Goal: Task Accomplishment & Management: Manage account settings

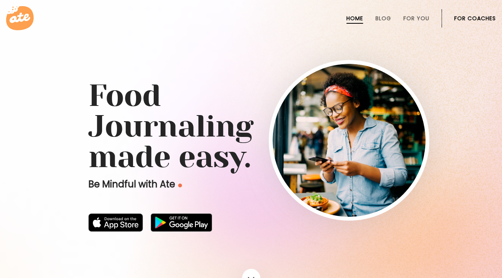
click at [463, 18] on link "For Coaches" at bounding box center [475, 18] width 42 height 6
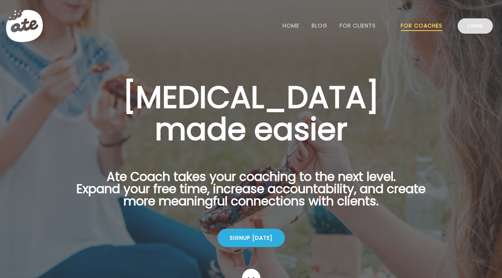
click at [473, 27] on link "Login" at bounding box center [475, 25] width 35 height 15
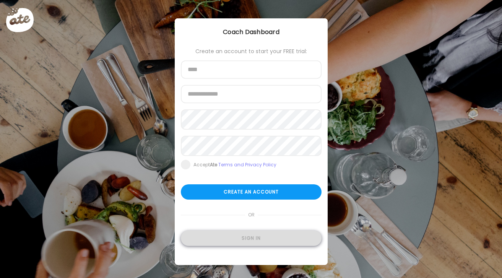
click at [239, 242] on div "Sign in" at bounding box center [251, 238] width 141 height 15
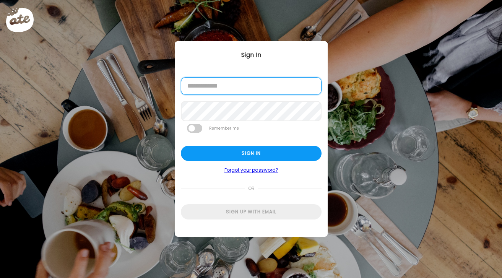
type input "**********"
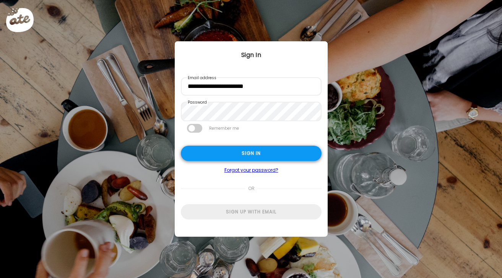
click at [251, 159] on div "Sign in" at bounding box center [251, 153] width 141 height 15
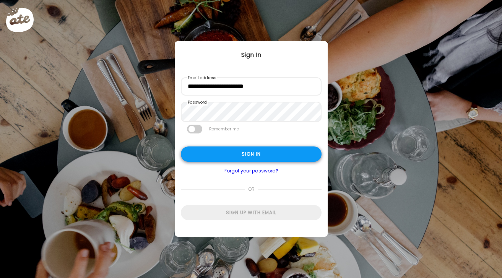
type input "**********"
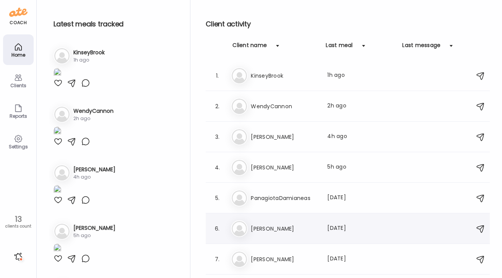
click at [266, 230] on h3 "Francesca" at bounding box center [284, 228] width 67 height 9
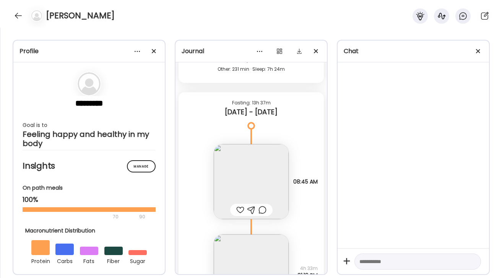
scroll to position [9835, 0]
click at [263, 159] on img at bounding box center [251, 182] width 75 height 75
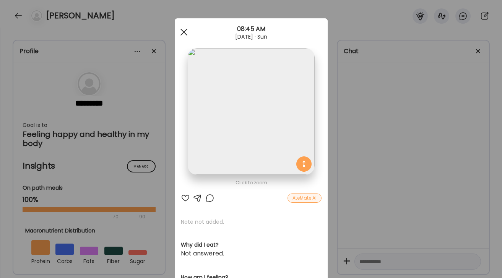
click at [185, 36] on div at bounding box center [183, 31] width 15 height 15
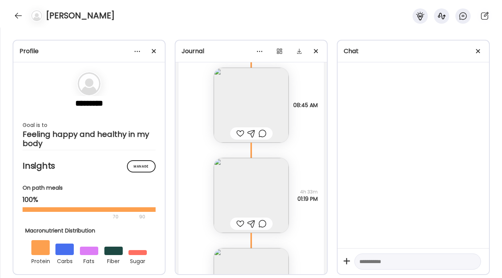
scroll to position [9940, 0]
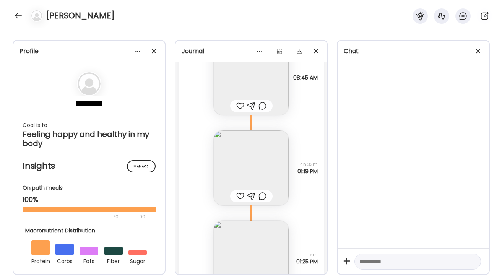
click at [234, 170] on img at bounding box center [251, 167] width 75 height 75
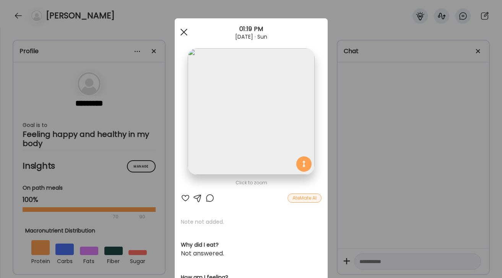
click at [177, 32] on div at bounding box center [183, 31] width 15 height 15
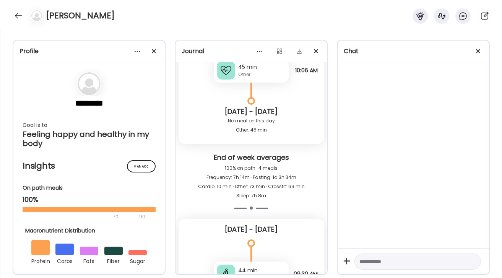
scroll to position [7840, 0]
